Goal: Task Accomplishment & Management: Complete application form

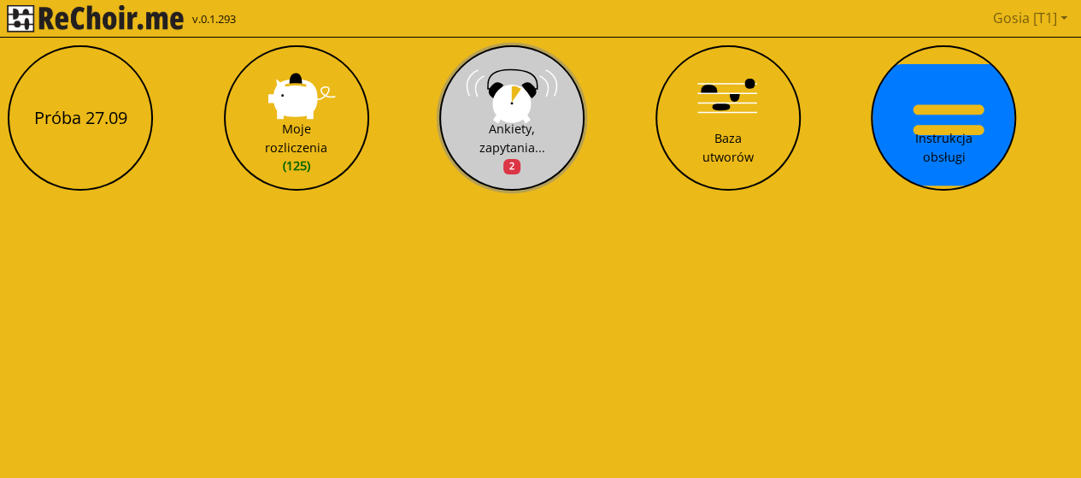
click at [513, 144] on div "Ankiety, zapytania... 2" at bounding box center [512, 148] width 66 height 56
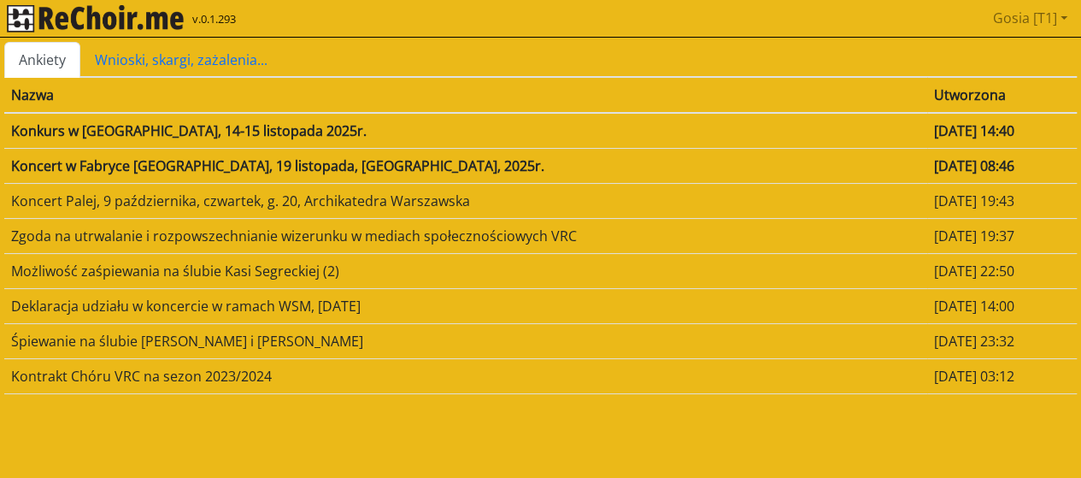
click at [46, 53] on link "Ankiety" at bounding box center [42, 60] width 76 height 36
click at [331, 168] on td "Koncert w Fabryce [GEOGRAPHIC_DATA], 19 listopada, [GEOGRAPHIC_DATA], 2025r." at bounding box center [465, 165] width 923 height 35
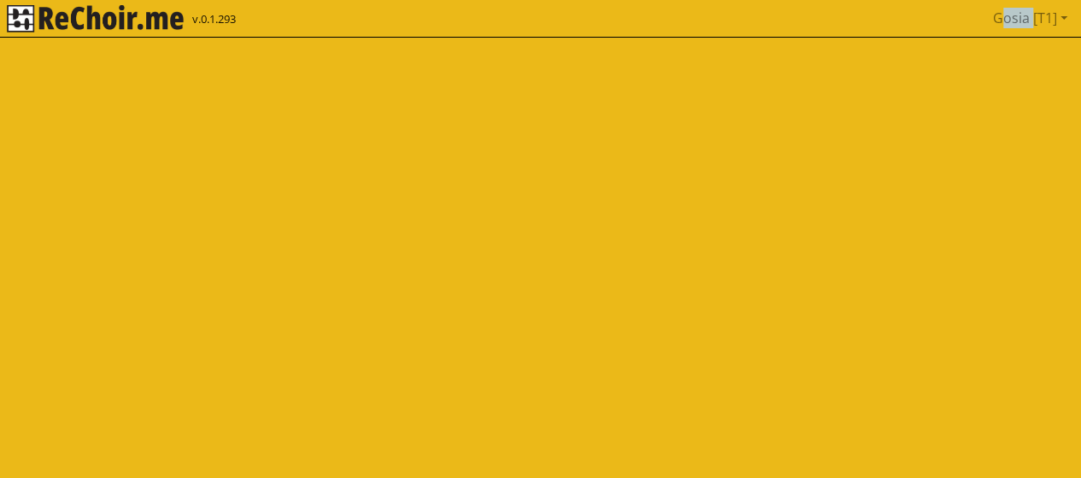
click at [331, 38] on html "v.0.1.293 Gosia [T1] Pobierz link do kalendarza Wyloguj" at bounding box center [540, 19] width 1081 height 38
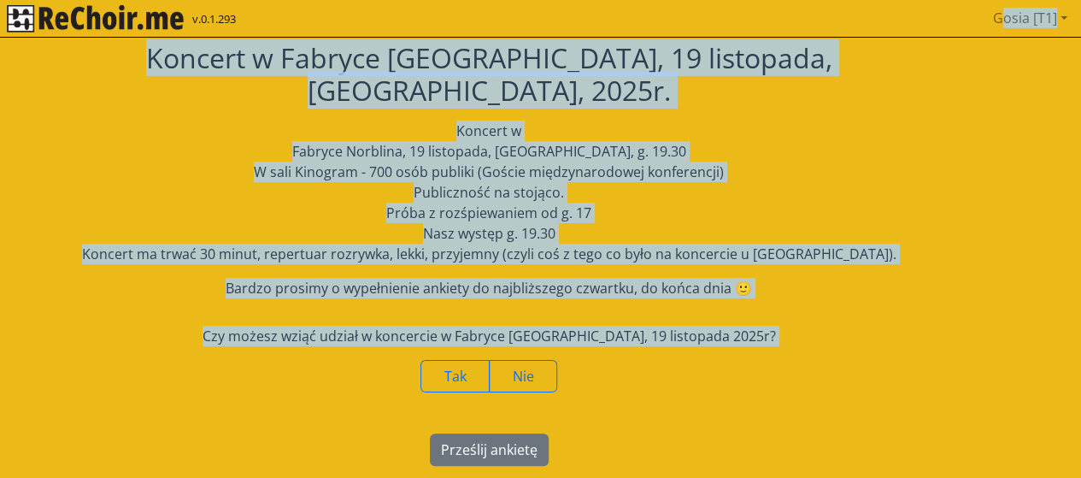
click at [748, 360] on div "[PERSON_NAME]" at bounding box center [488, 376] width 969 height 32
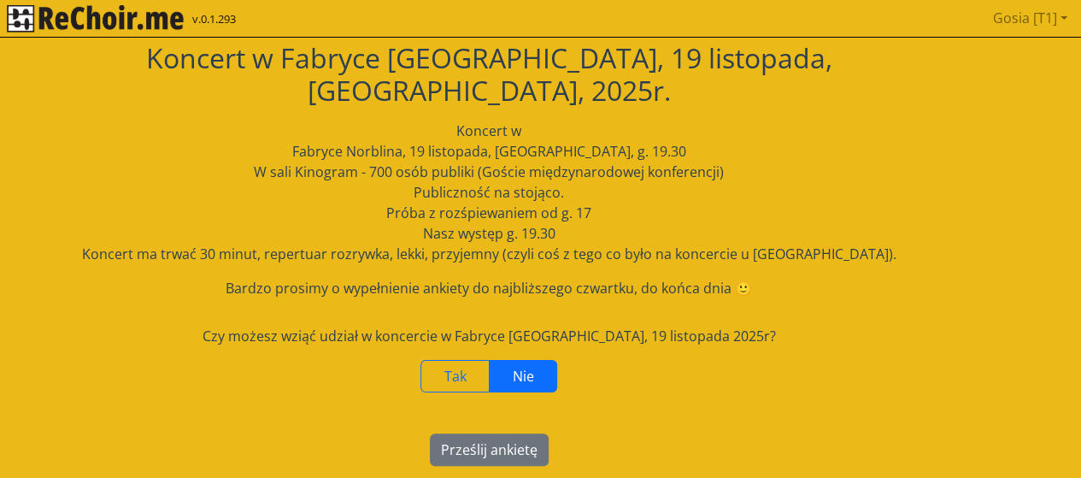
click at [528, 360] on label "Nie" at bounding box center [523, 376] width 68 height 32
click at [513, 433] on button "Prześlij ankietę" at bounding box center [489, 449] width 119 height 32
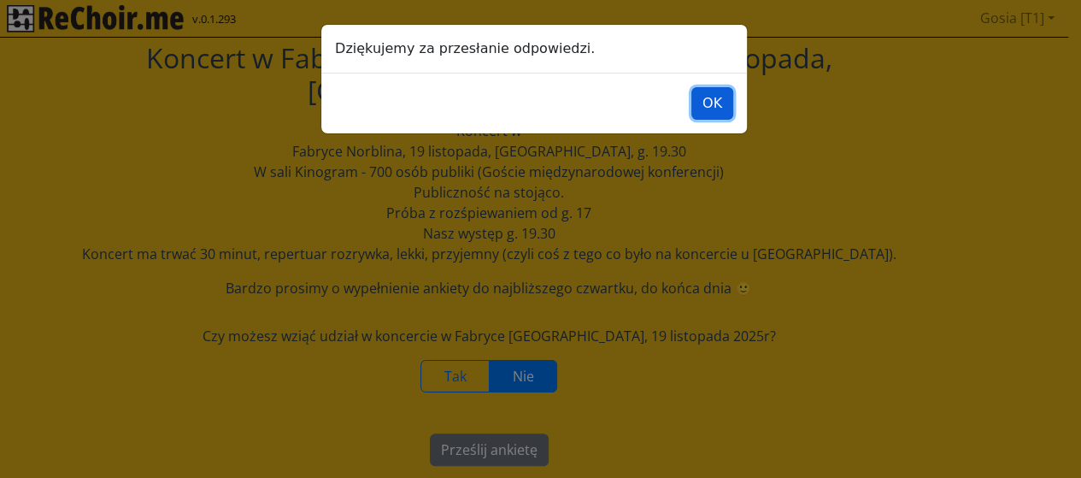
click at [719, 107] on button "OK" at bounding box center [712, 103] width 42 height 32
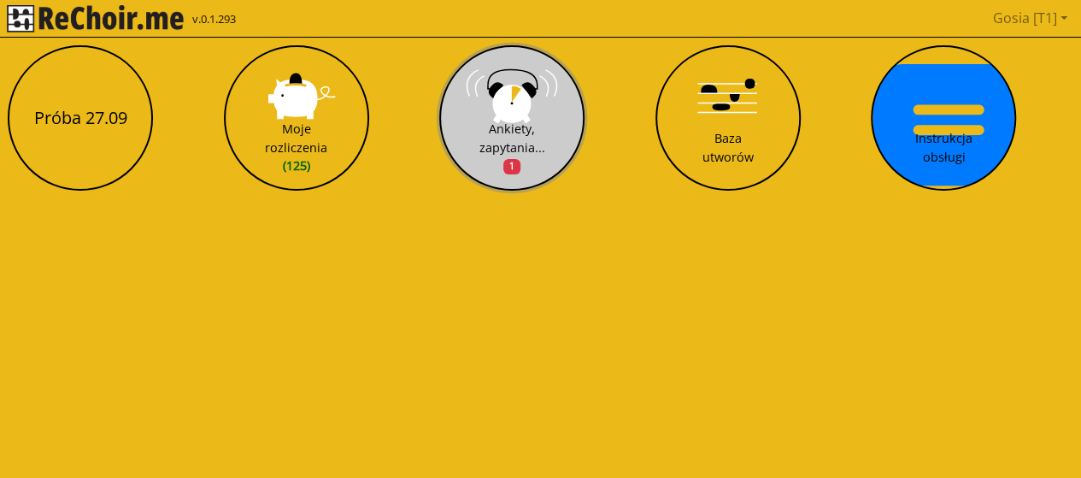
click at [514, 165] on span "1" at bounding box center [511, 166] width 17 height 15
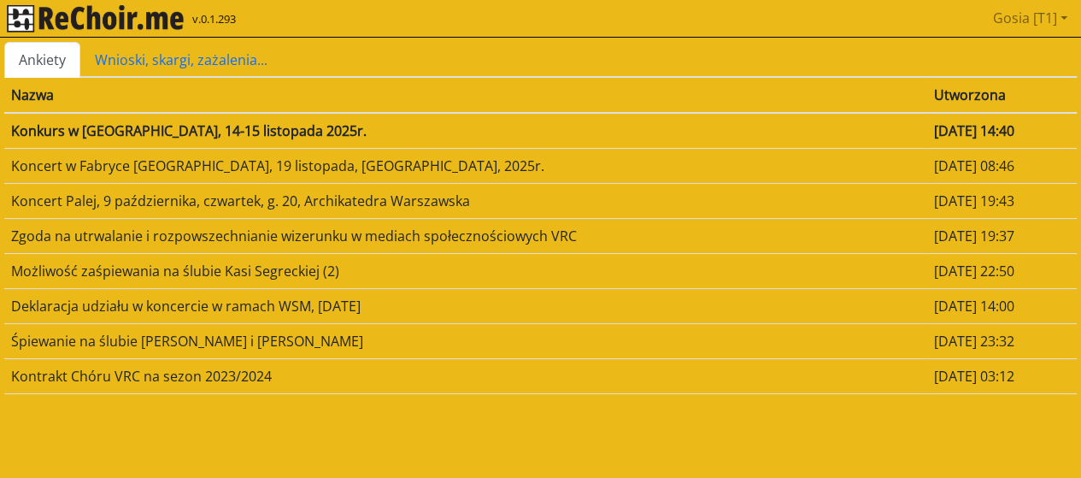
click at [274, 132] on td "Konkurs w [GEOGRAPHIC_DATA], 14-15 listopada 2025r." at bounding box center [465, 131] width 923 height 36
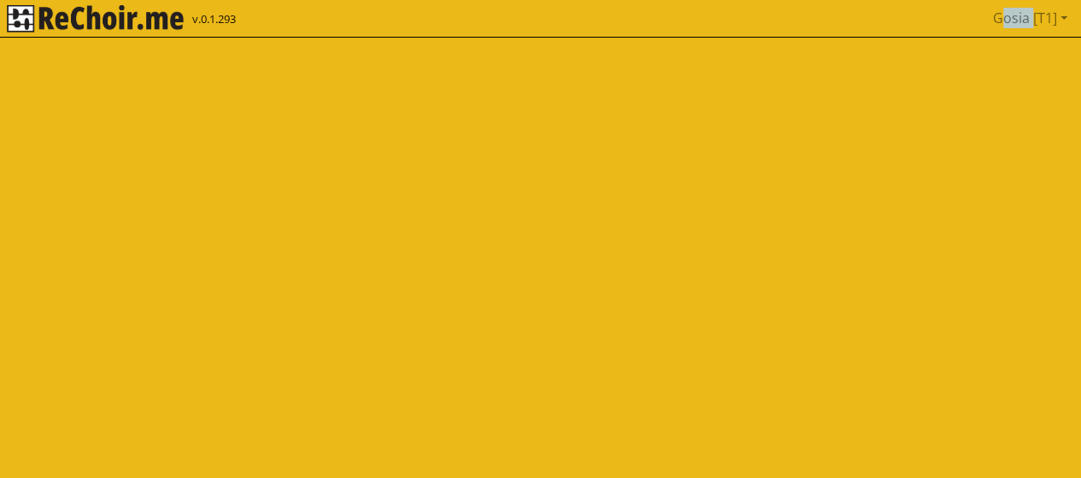
click at [274, 38] on html "v.0.1.293 Gosia [T1] Pobierz link do kalendarza Wyloguj" at bounding box center [540, 19] width 1081 height 38
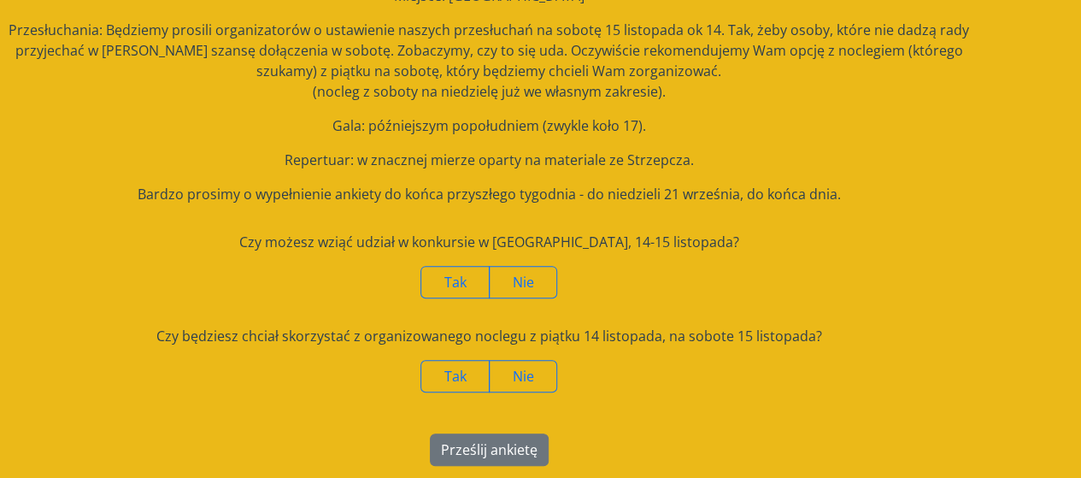
scroll to position [216, 0]
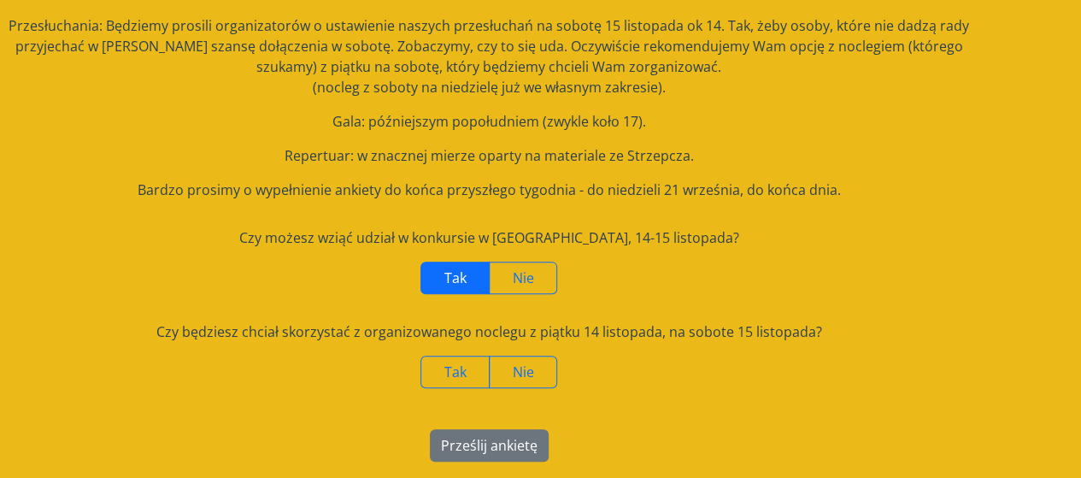
click at [449, 271] on span "Tak" at bounding box center [455, 277] width 22 height 19
click at [451, 356] on label "Tak" at bounding box center [454, 371] width 69 height 32
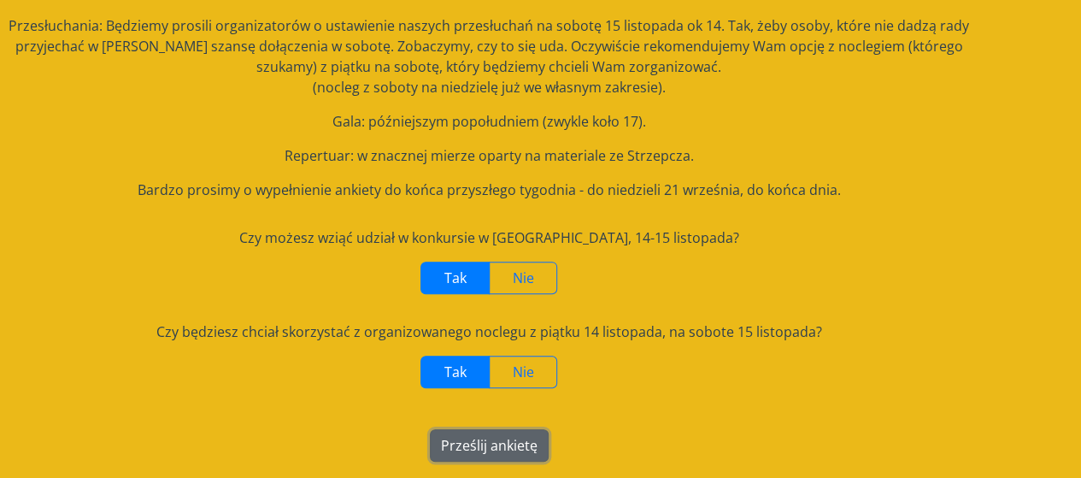
click at [482, 449] on button "Prześlij ankietę" at bounding box center [489, 445] width 119 height 32
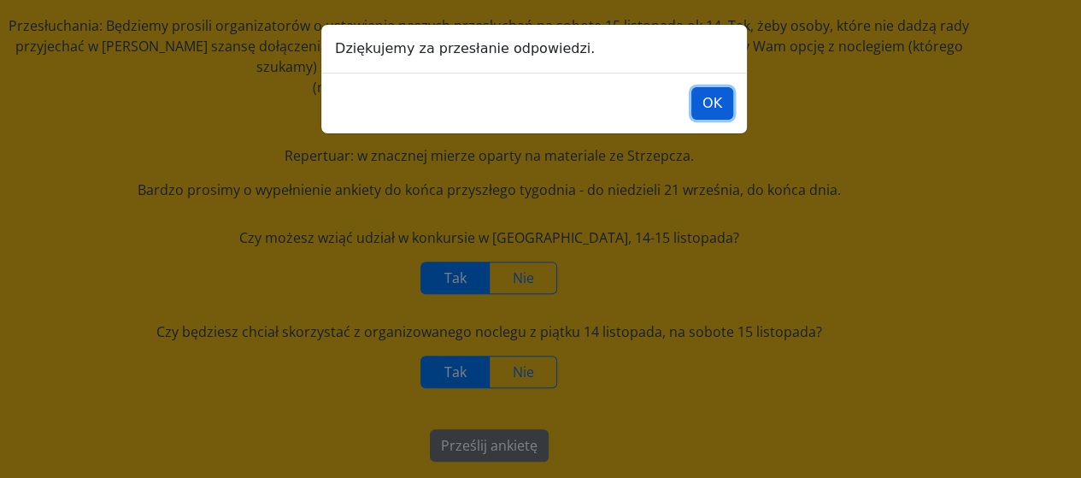
click at [714, 104] on button "OK" at bounding box center [712, 103] width 42 height 32
